Goal: Information Seeking & Learning: Learn about a topic

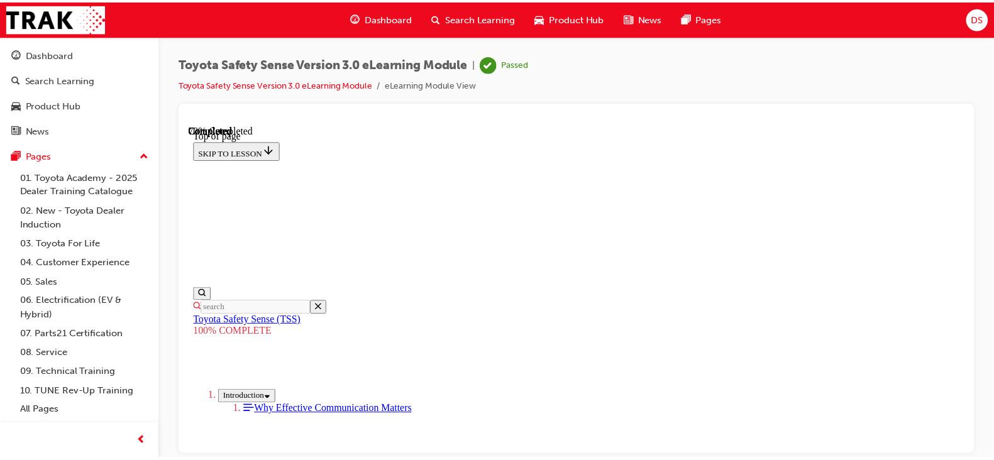
scroll to position [424, 0]
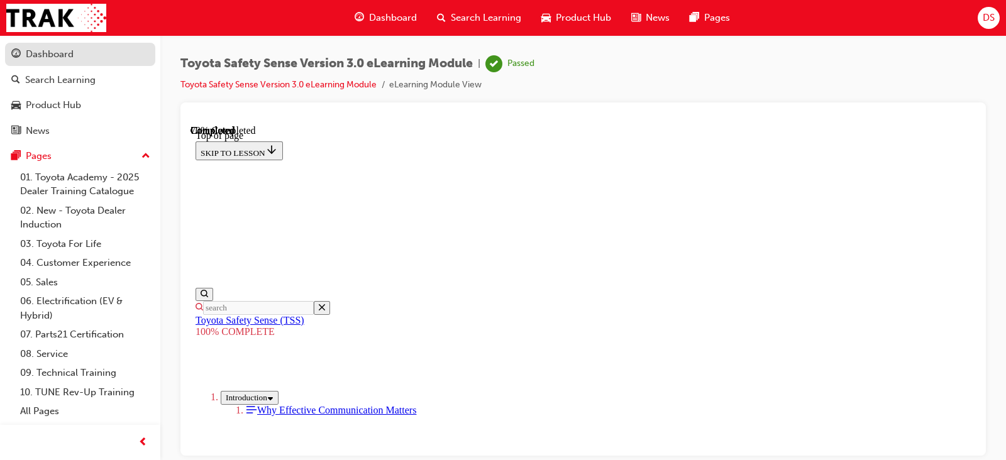
click at [25, 62] on link "Dashboard" at bounding box center [80, 54] width 150 height 23
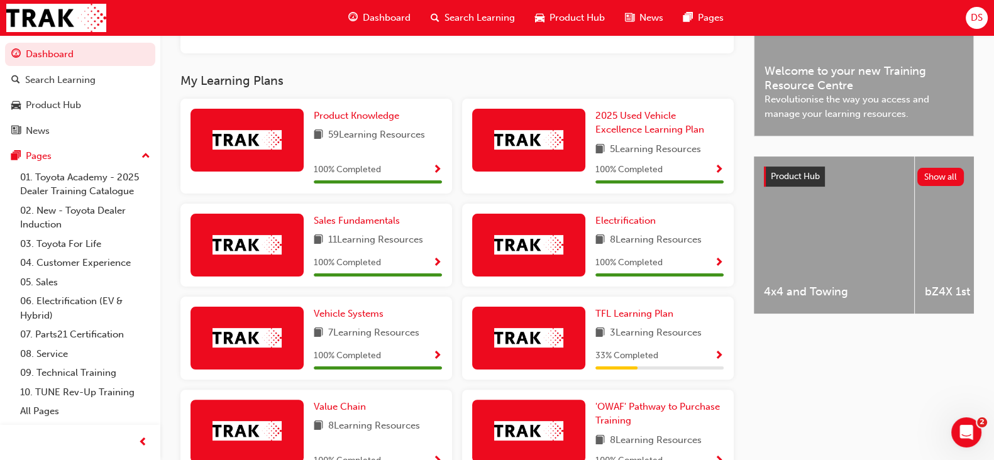
scroll to position [374, 0]
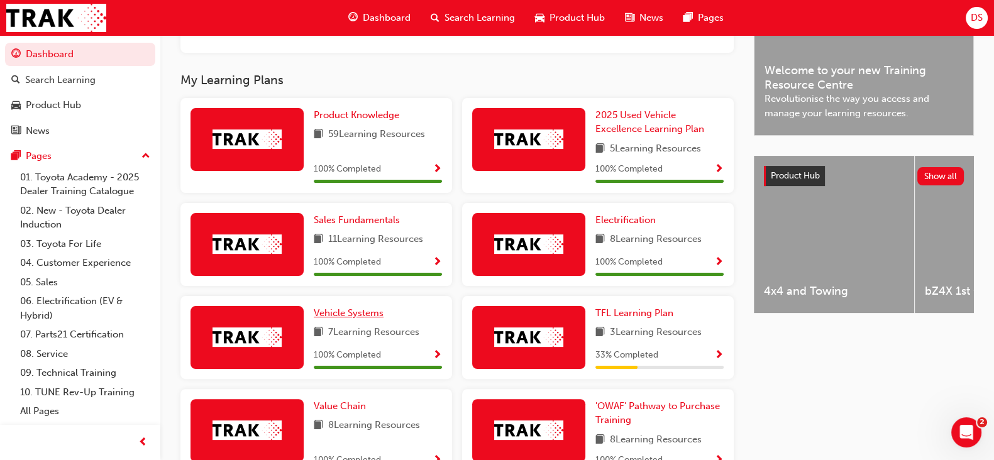
click at [354, 317] on span "Vehicle Systems" at bounding box center [349, 312] width 70 height 11
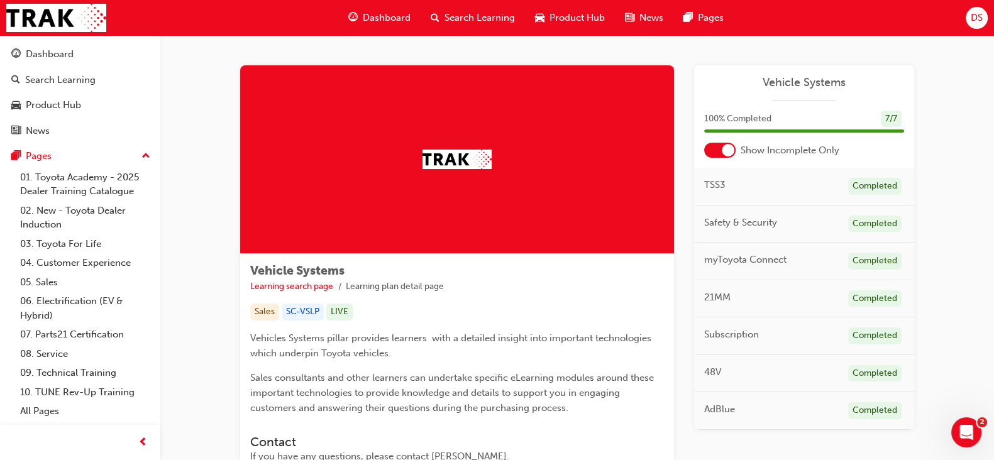
click at [715, 151] on div at bounding box center [719, 150] width 31 height 15
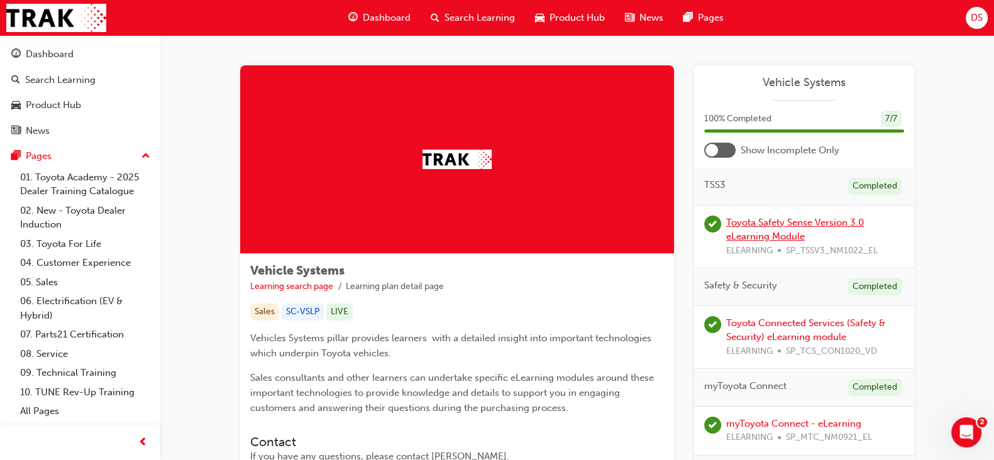
click at [775, 237] on link "Toyota Safety Sense Version 3.0 eLearning Module" at bounding box center [795, 230] width 138 height 26
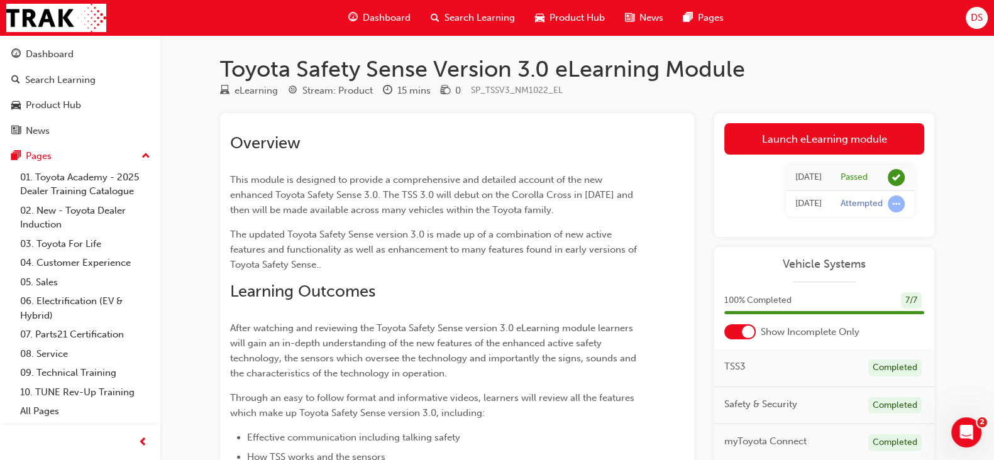
click at [795, 121] on div "Launch eLearning module Learning Plan [DATE] Passed [DATE] Attempted" at bounding box center [824, 175] width 220 height 124
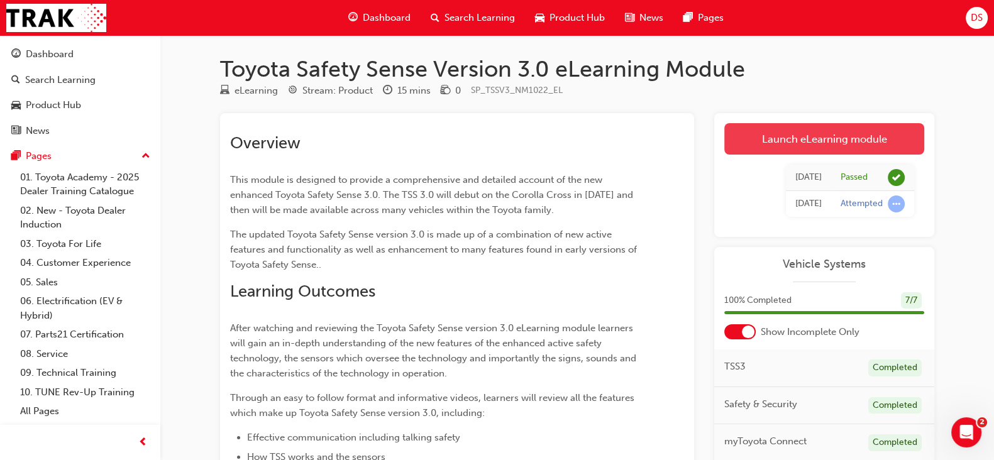
click at [783, 150] on link "Launch eLearning module" at bounding box center [824, 138] width 200 height 31
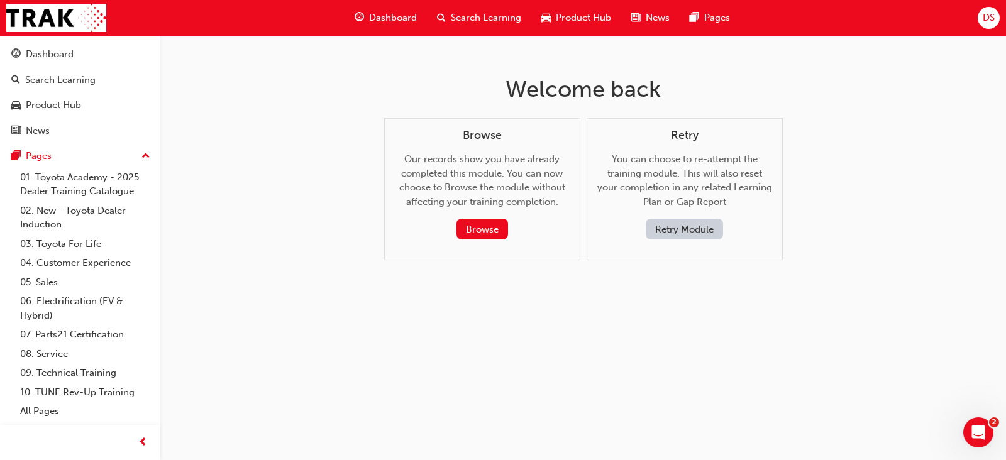
click at [666, 234] on button "Retry Module" at bounding box center [684, 229] width 77 height 21
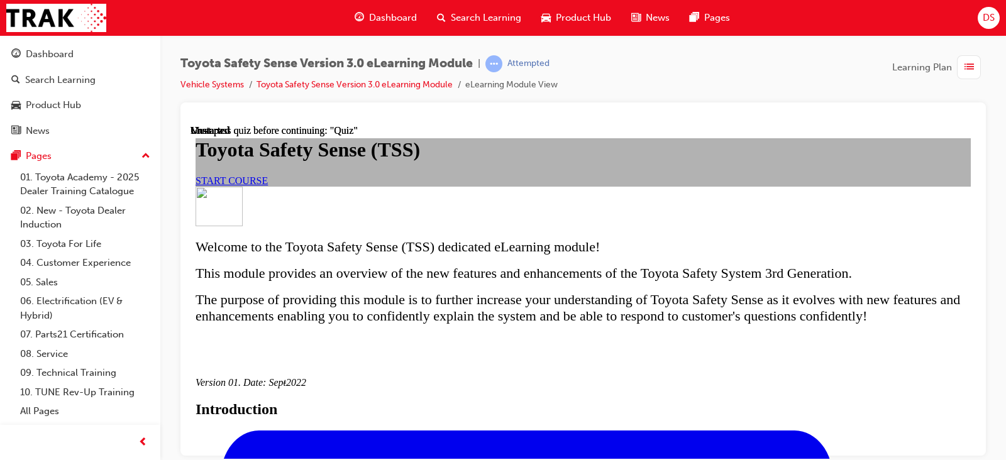
scroll to position [17, 0]
click at [268, 185] on link "START COURSE" at bounding box center [232, 180] width 72 height 11
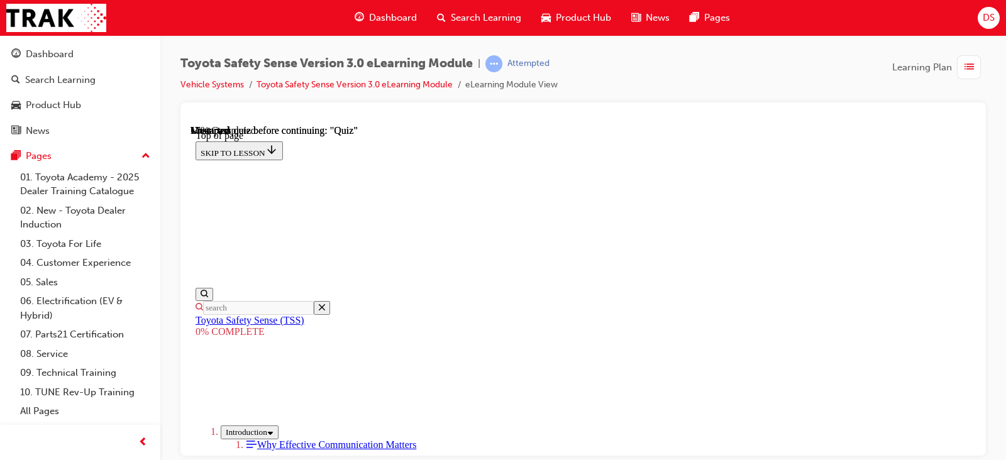
scroll to position [443, 0]
drag, startPoint x: 912, startPoint y: 317, endPoint x: 902, endPoint y: 340, distance: 24.8
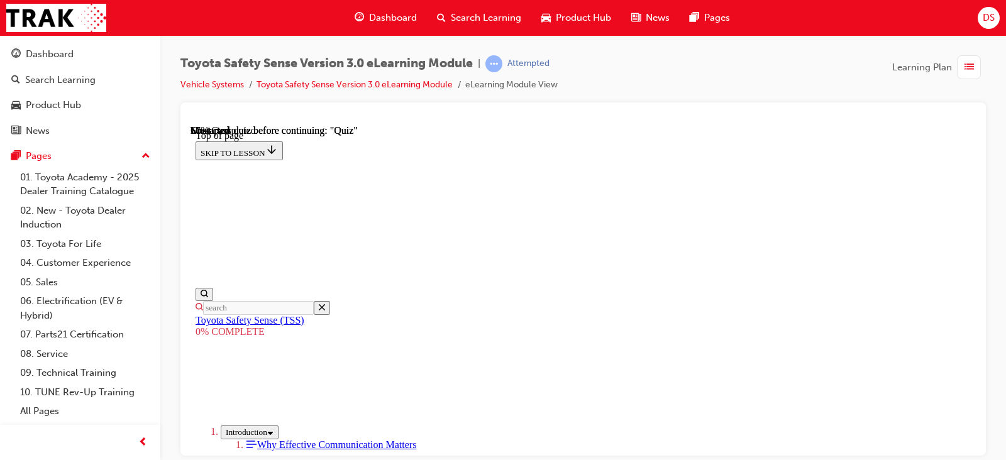
scroll to position [1347, 0]
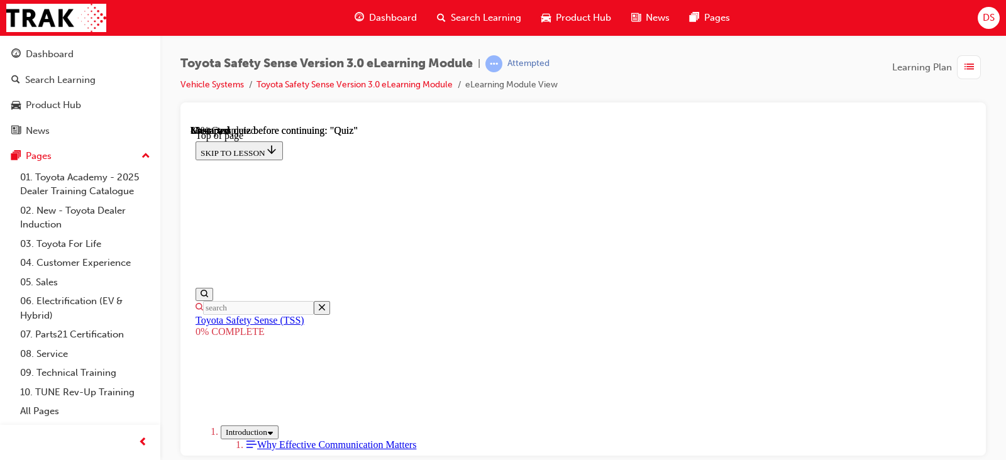
click at [1, 301] on div "Dashboard Search Learning Product Hub News Pages Pages 01. Toyota Academy - 202…" at bounding box center [80, 230] width 160 height 391
drag, startPoint x: 190, startPoint y: 488, endPoint x: 735, endPoint y: 319, distance: 570.6
